Goal: Navigation & Orientation: Find specific page/section

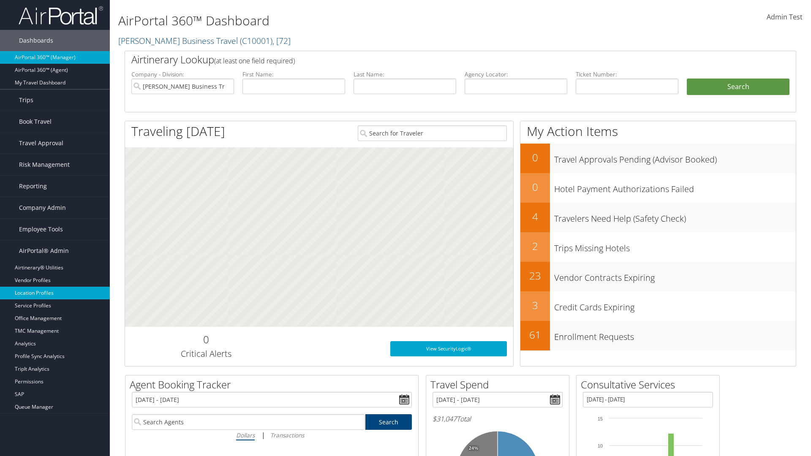
click at [55, 293] on link "Location Profiles" at bounding box center [55, 293] width 110 height 13
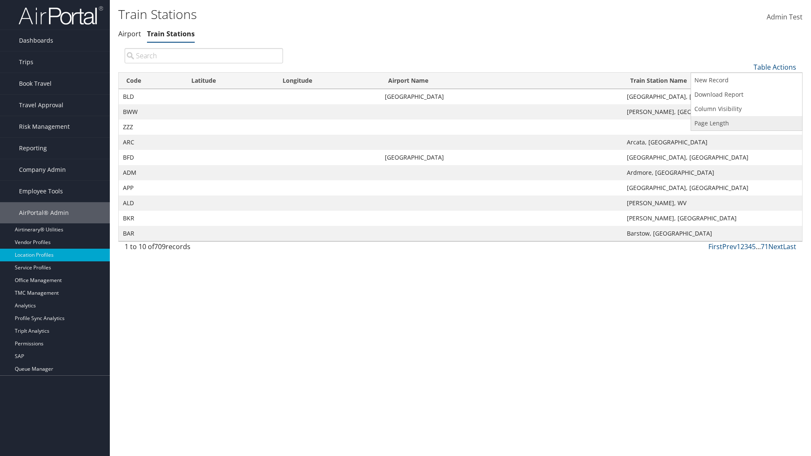
click at [746, 123] on link "Page Length" at bounding box center [746, 123] width 111 height 14
click at [746, 95] on link "25" at bounding box center [746, 95] width 111 height 14
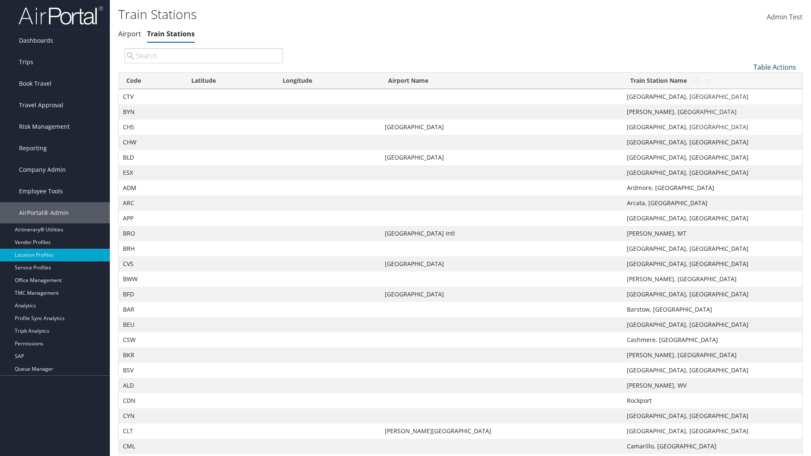
click at [774, 67] on link "Table Actions" at bounding box center [774, 66] width 43 height 9
click at [746, 123] on link "Page Length" at bounding box center [746, 123] width 111 height 14
click at [746, 109] on link "50" at bounding box center [746, 110] width 111 height 14
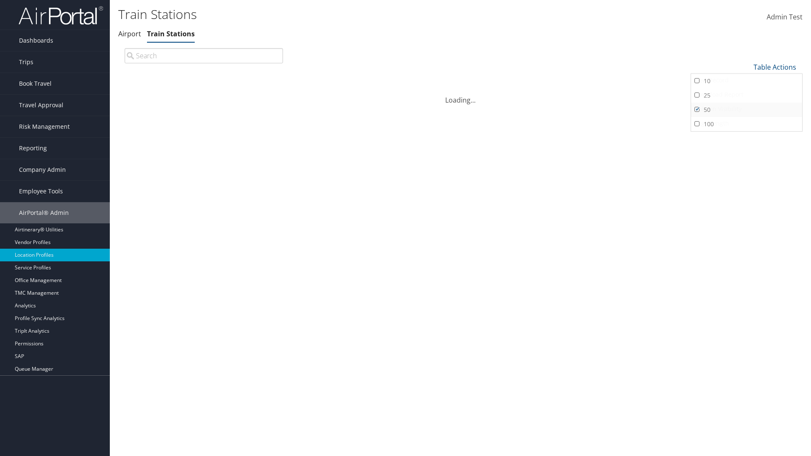
scroll to position [28, 0]
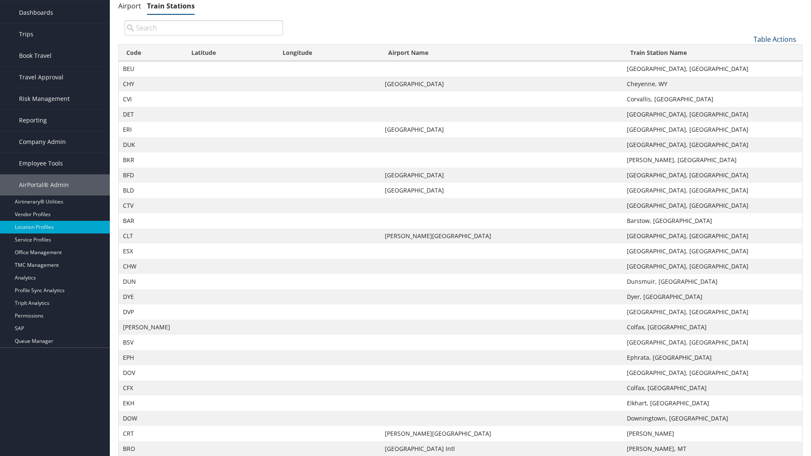
click at [774, 39] on link "Table Actions" at bounding box center [774, 39] width 43 height 9
click at [746, 95] on link "Page Length" at bounding box center [746, 95] width 111 height 14
click at [746, 96] on link "100" at bounding box center [746, 96] width 111 height 14
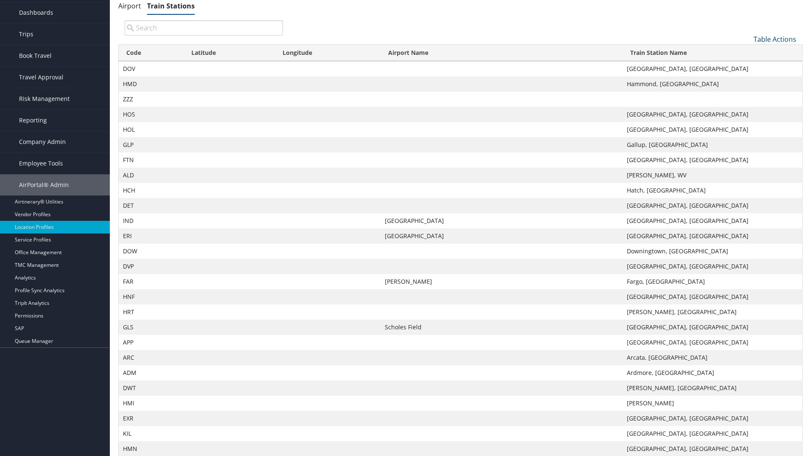
scroll to position [0, 0]
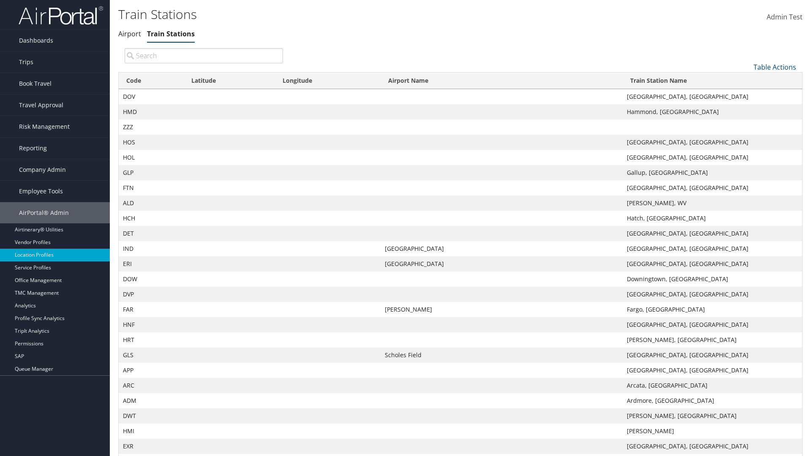
click at [151, 81] on th "Code" at bounding box center [151, 81] width 65 height 16
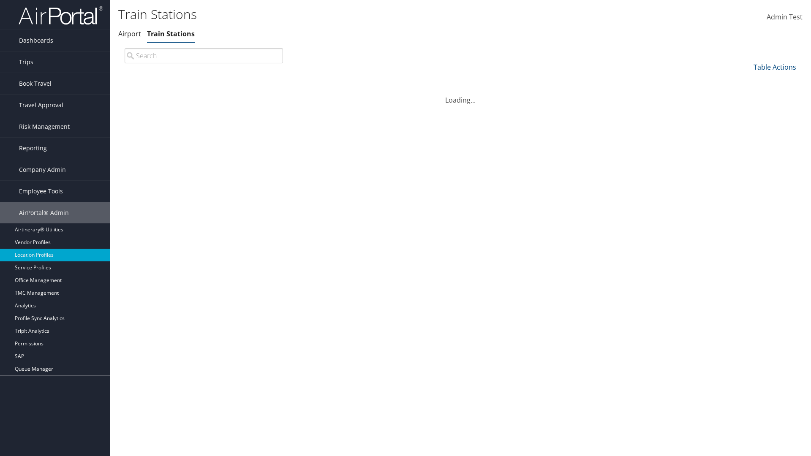
scroll to position [72, 0]
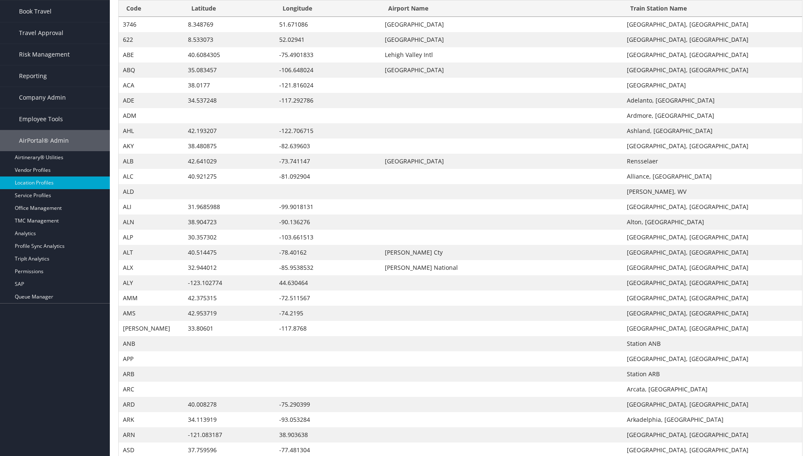
click at [151, 8] on th "Code" at bounding box center [151, 8] width 65 height 16
